Goal: Task Accomplishment & Management: Manage account settings

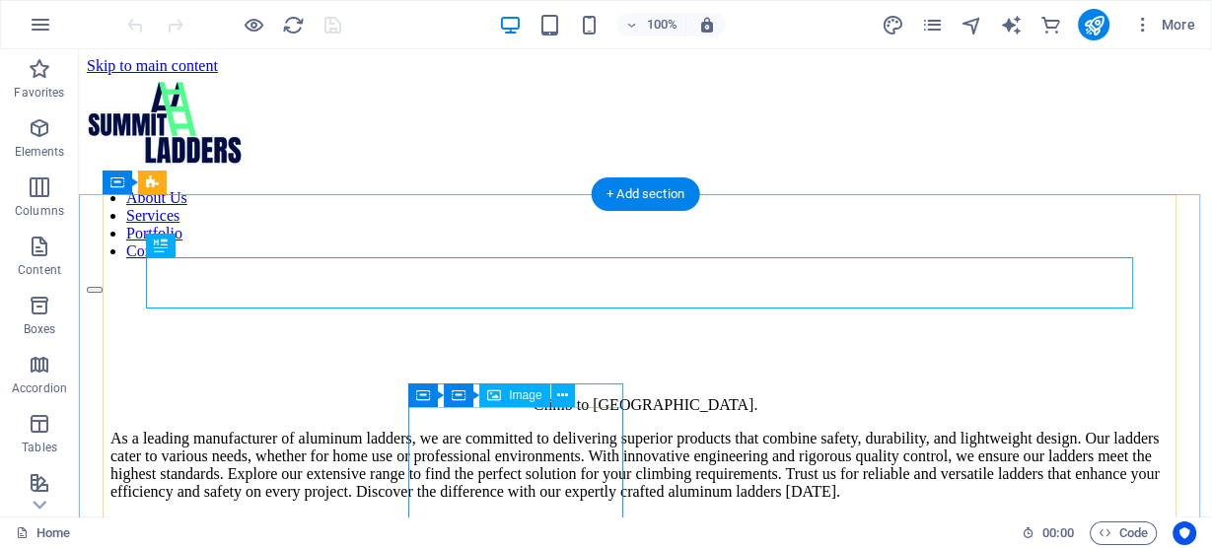
scroll to position [843, 0]
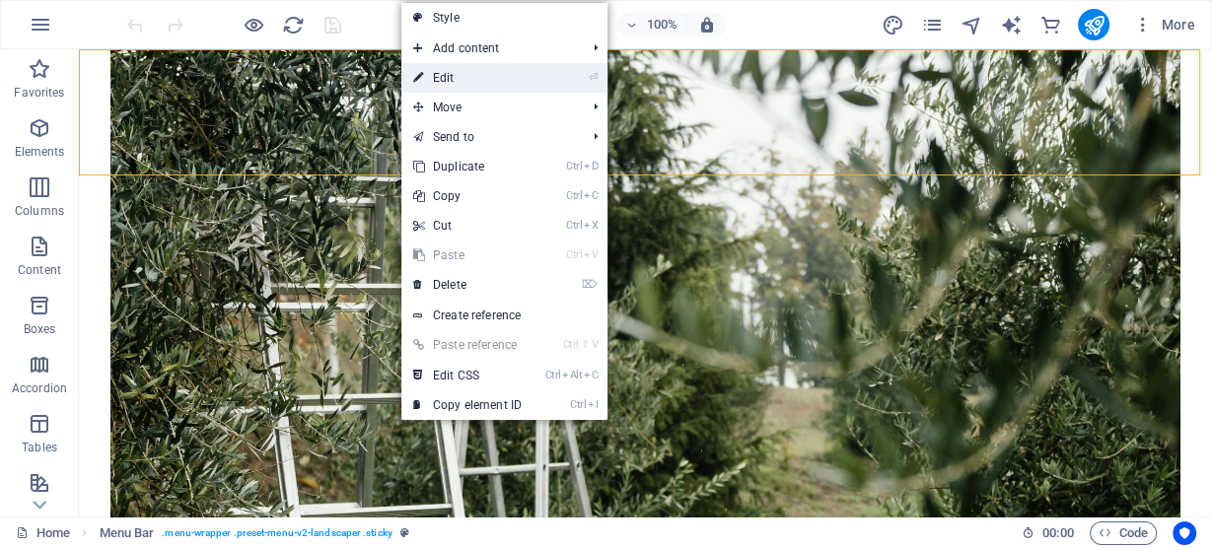
click at [441, 68] on link "⏎ Edit" at bounding box center [467, 78] width 132 height 30
select select "header"
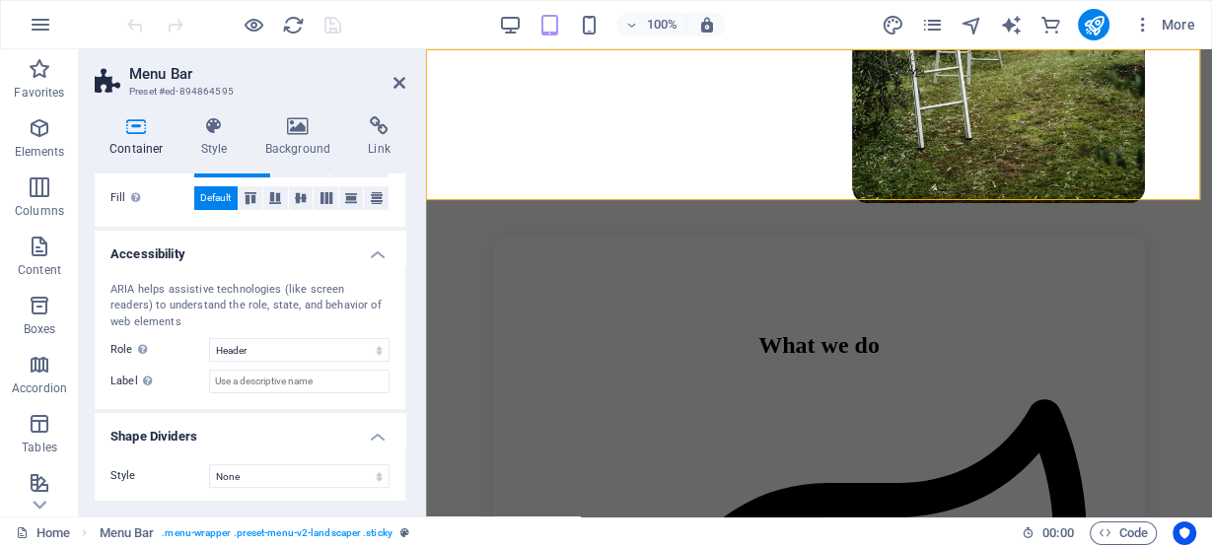
scroll to position [0, 0]
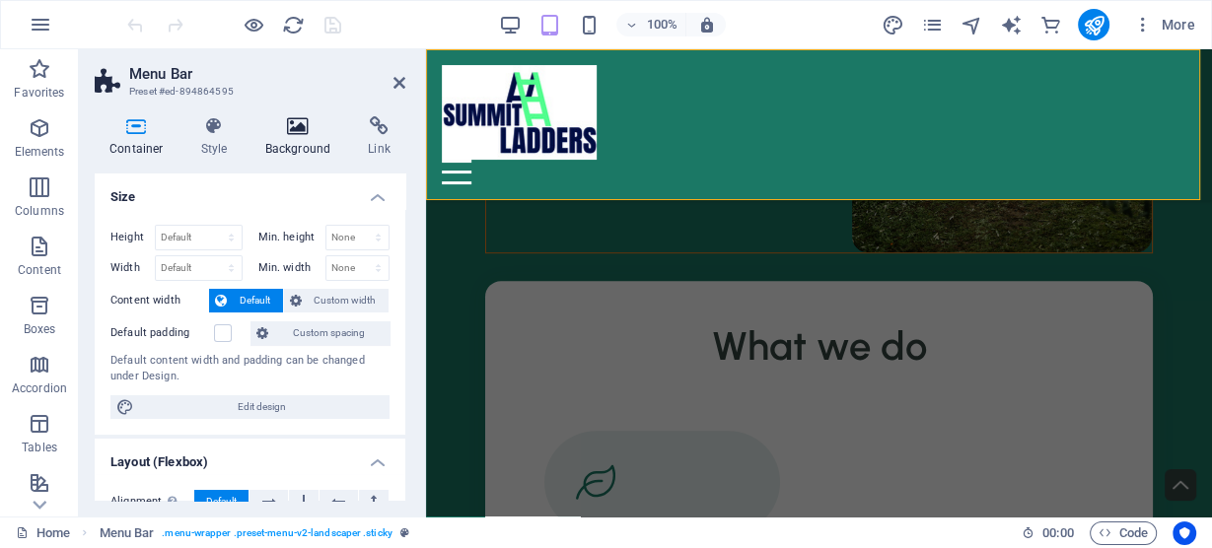
click at [295, 125] on icon at bounding box center [298, 126] width 96 height 20
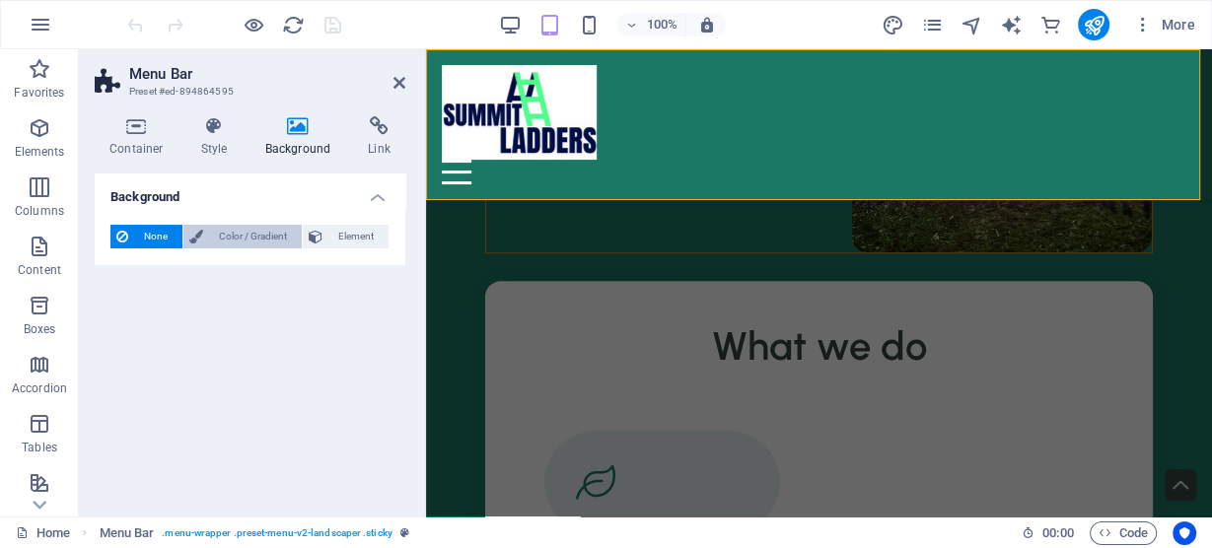
click at [210, 233] on span "Color / Gradient" at bounding box center [252, 237] width 87 height 24
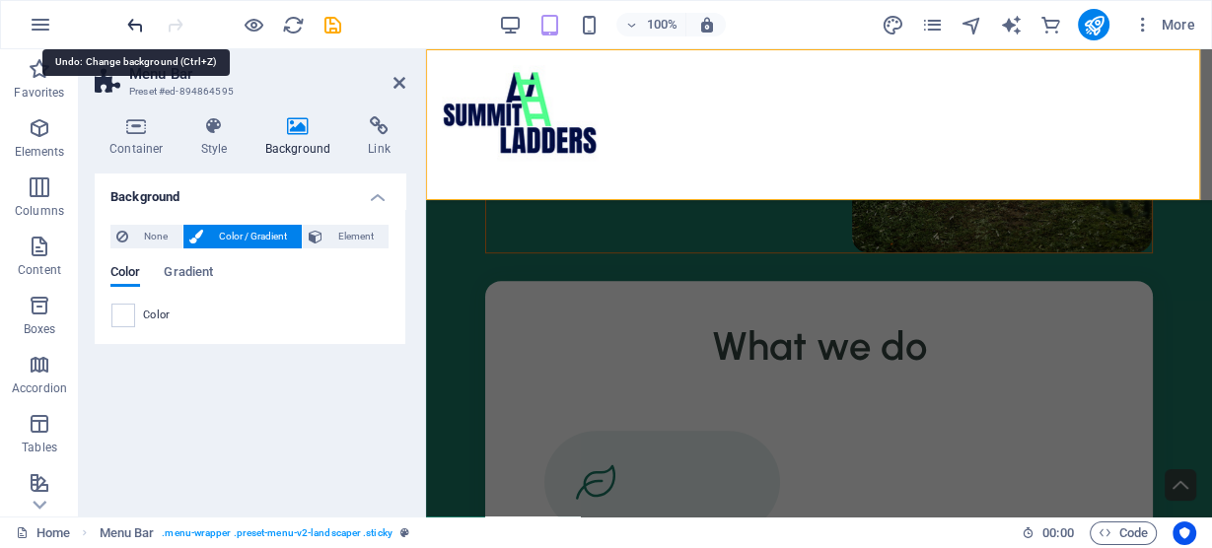
click at [138, 29] on icon "undo" at bounding box center [135, 25] width 23 height 23
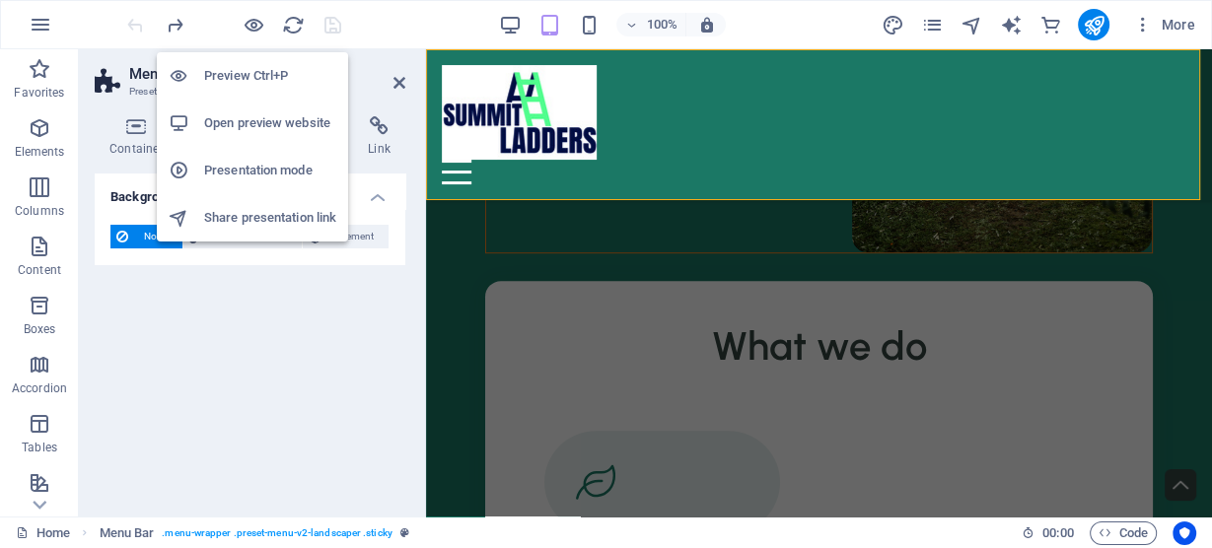
click at [240, 123] on h6 "Open preview website" at bounding box center [270, 123] width 132 height 24
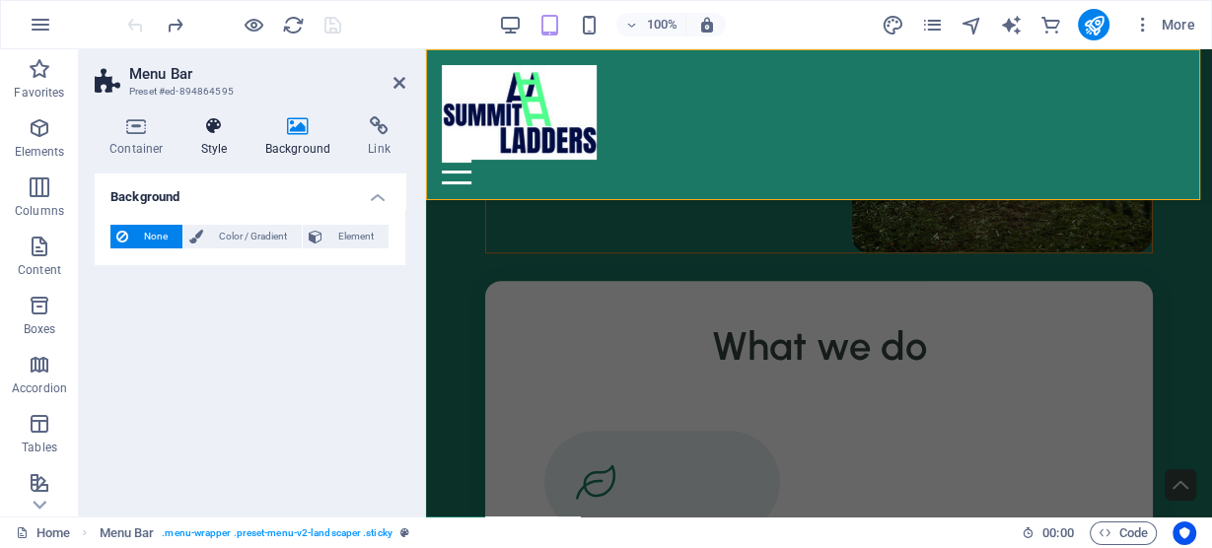
click at [219, 132] on icon at bounding box center [214, 126] width 56 height 20
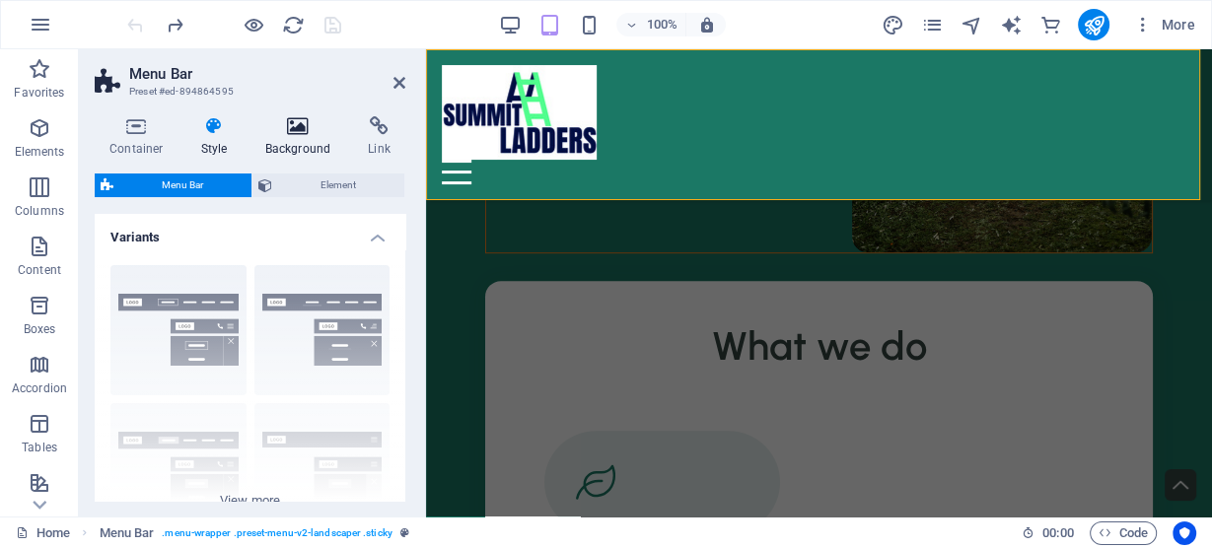
click at [295, 152] on h4 "Background" at bounding box center [302, 136] width 104 height 41
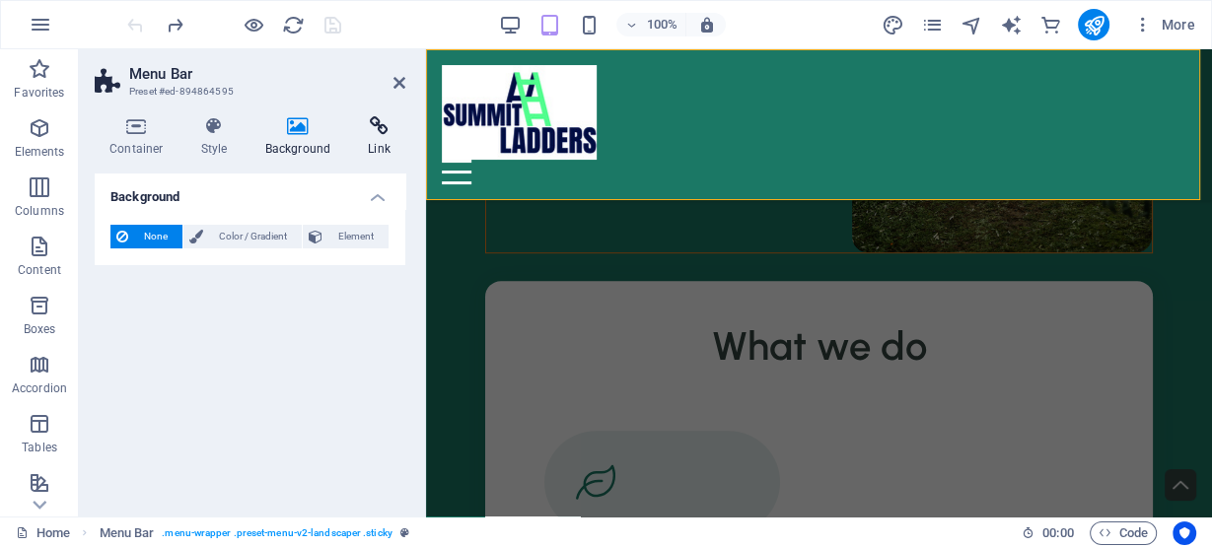
click at [373, 129] on icon at bounding box center [379, 126] width 52 height 20
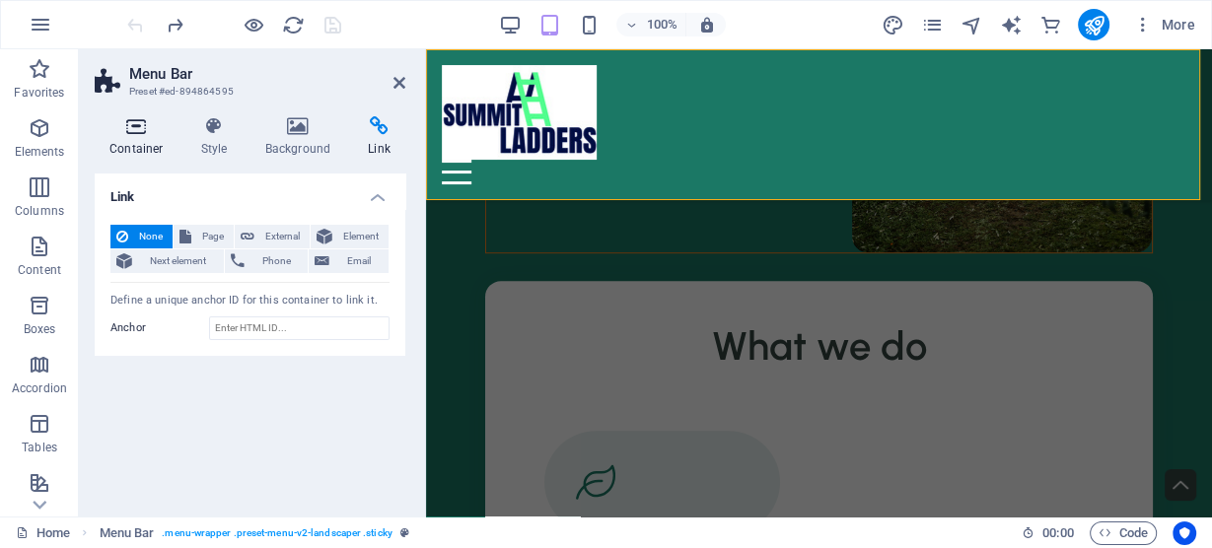
click at [146, 127] on icon at bounding box center [137, 126] width 84 height 20
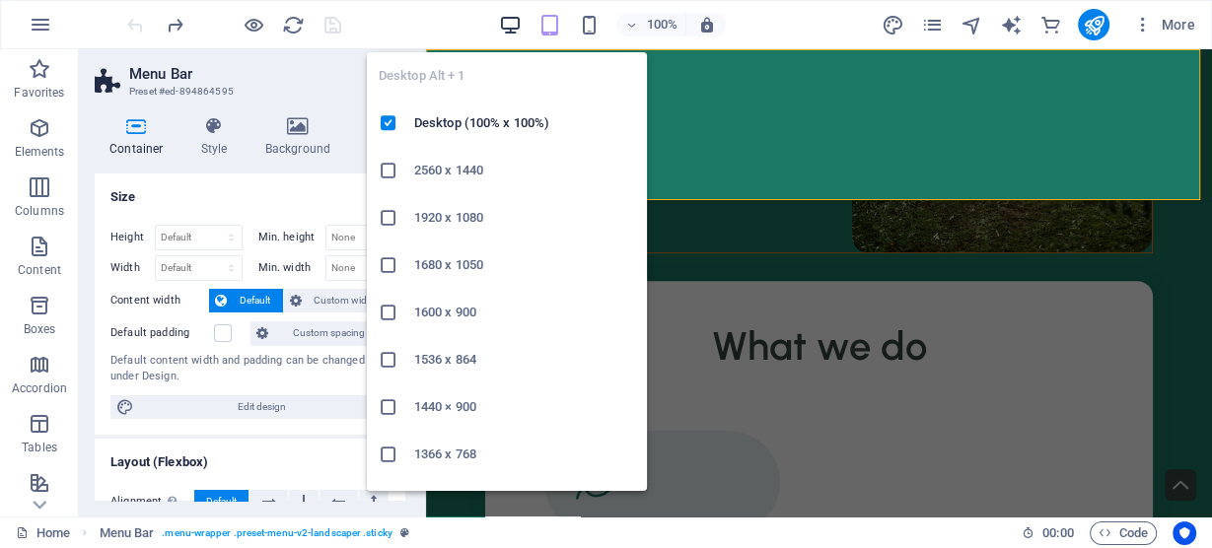
click at [506, 25] on icon "button" at bounding box center [510, 25] width 23 height 23
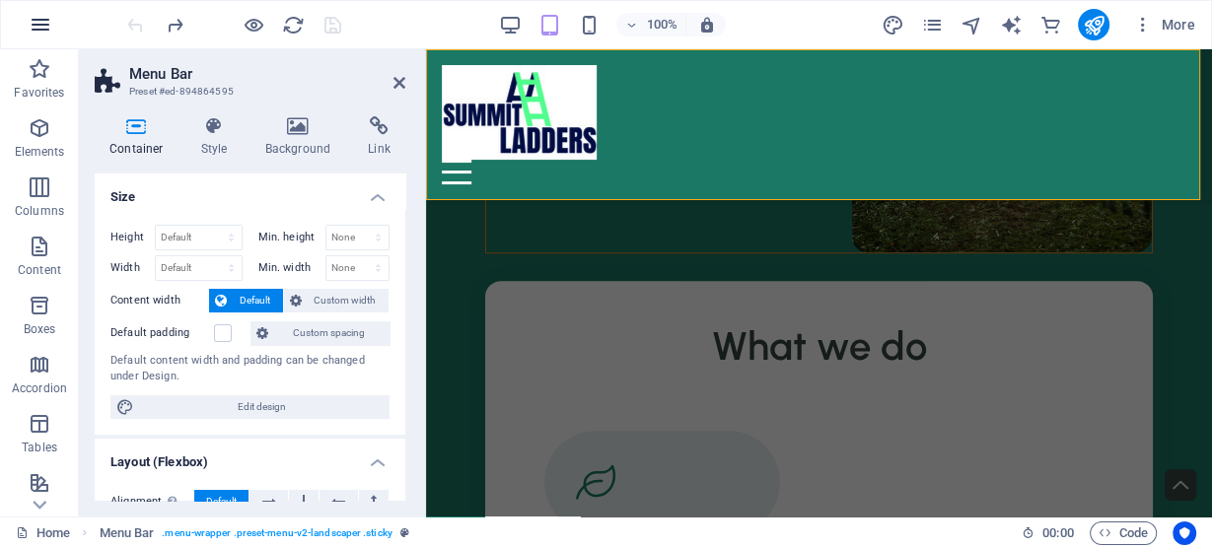
click at [39, 29] on icon "button" at bounding box center [41, 25] width 24 height 24
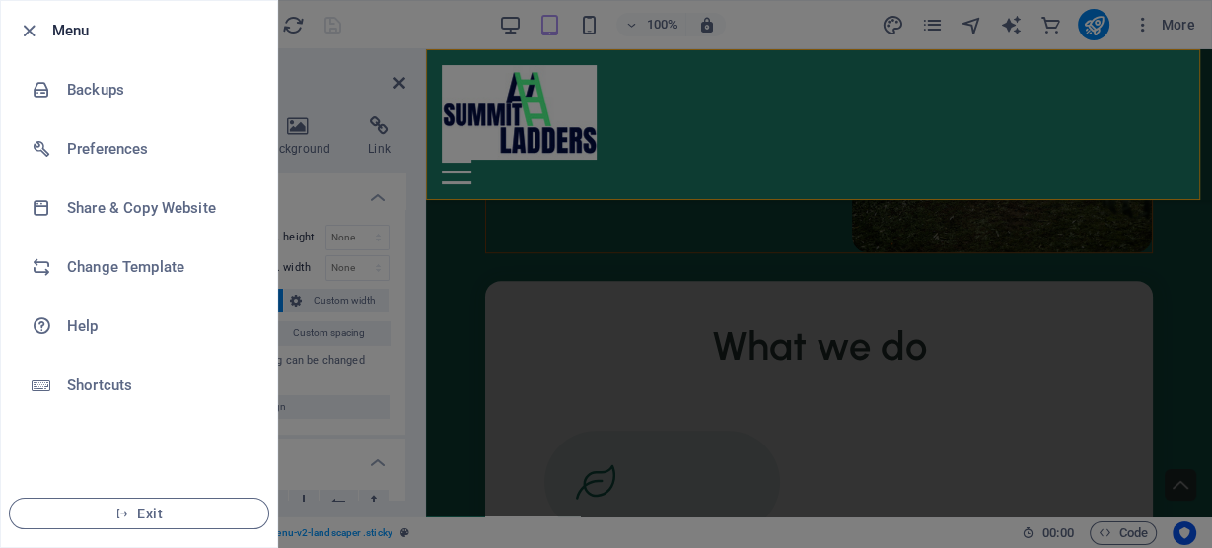
click at [855, 106] on div at bounding box center [606, 274] width 1212 height 548
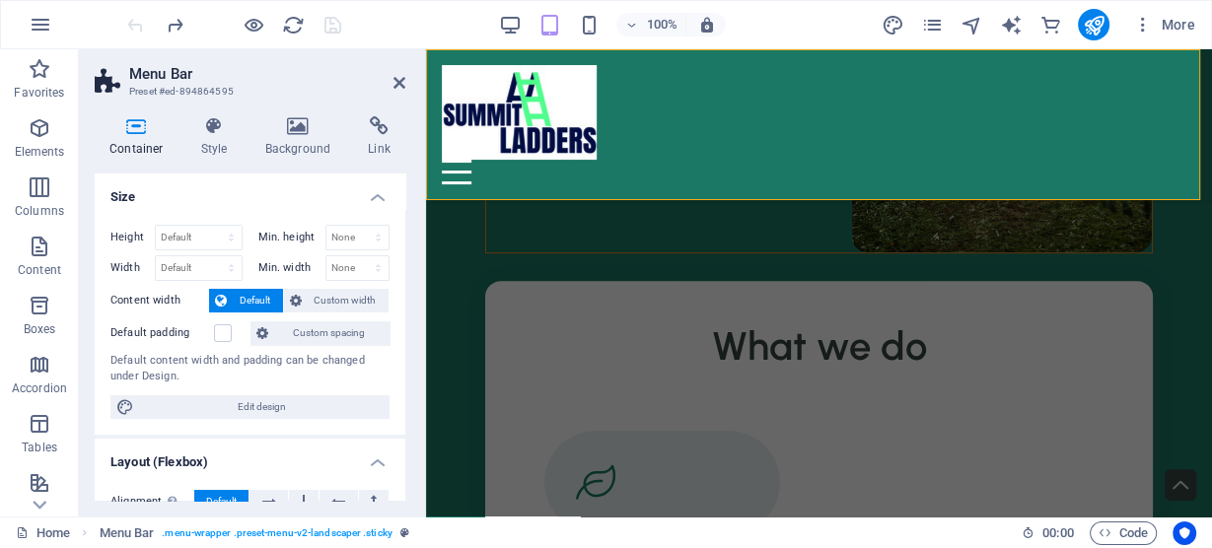
click at [330, 20] on div at bounding box center [233, 25] width 221 height 32
click at [397, 82] on icon at bounding box center [399, 83] width 12 height 16
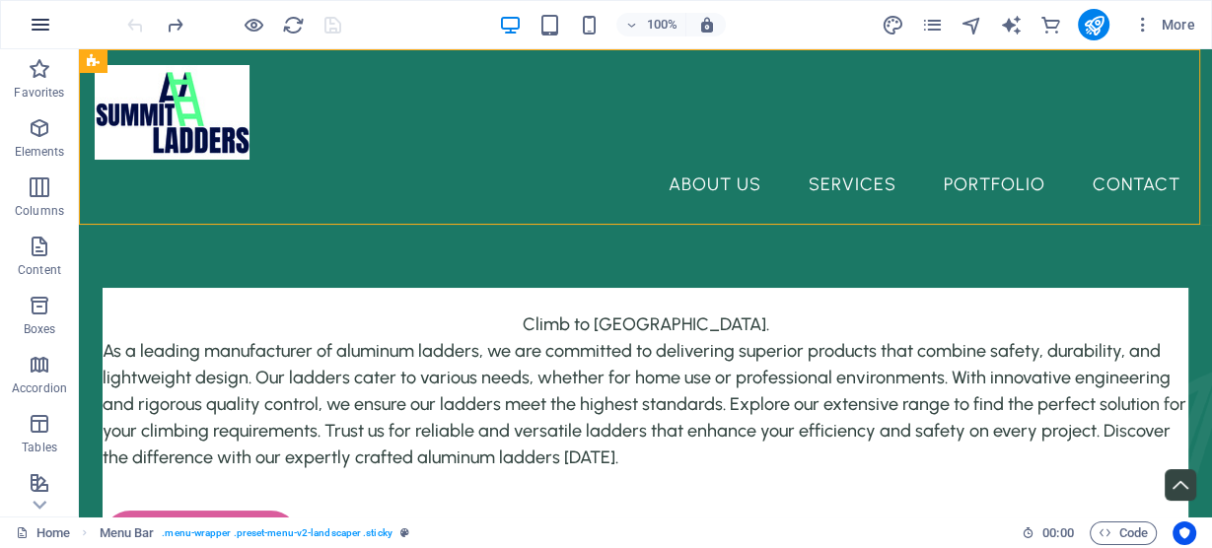
click at [52, 25] on button "button" at bounding box center [40, 24] width 47 height 47
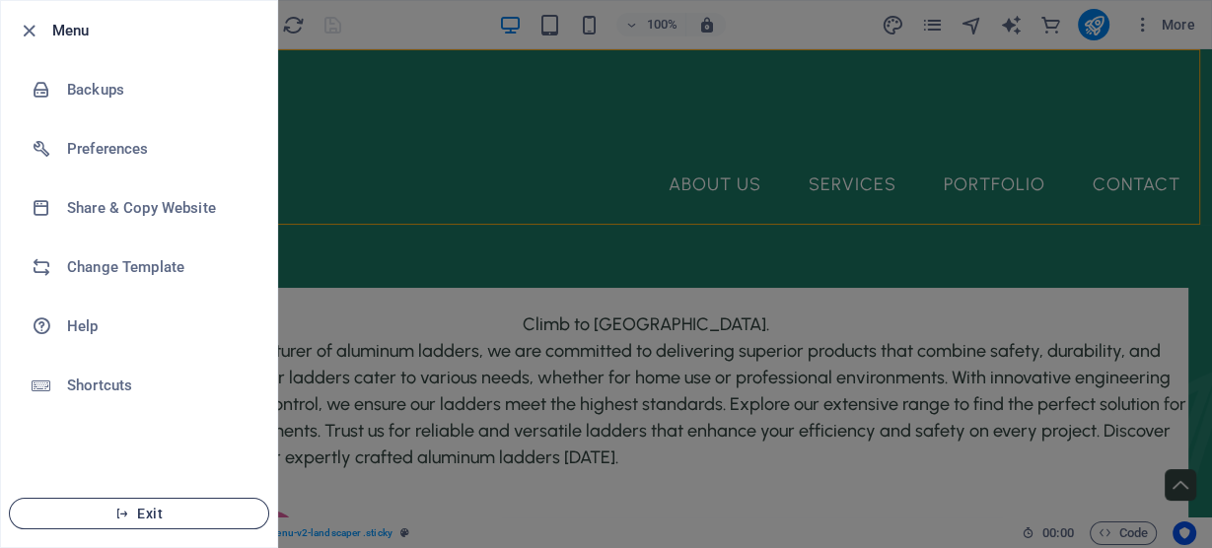
click at [150, 520] on span "Exit" at bounding box center [139, 514] width 227 height 16
